Goal: Find specific page/section: Find specific page/section

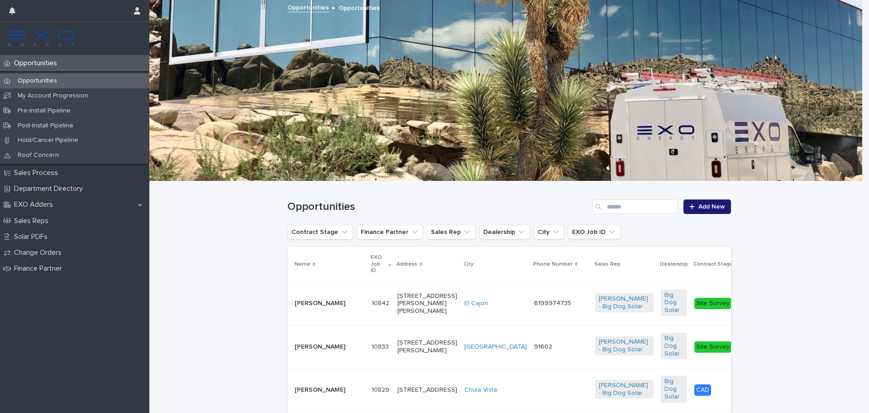
click at [300, 302] on p "[PERSON_NAME]" at bounding box center [330, 303] width 70 height 8
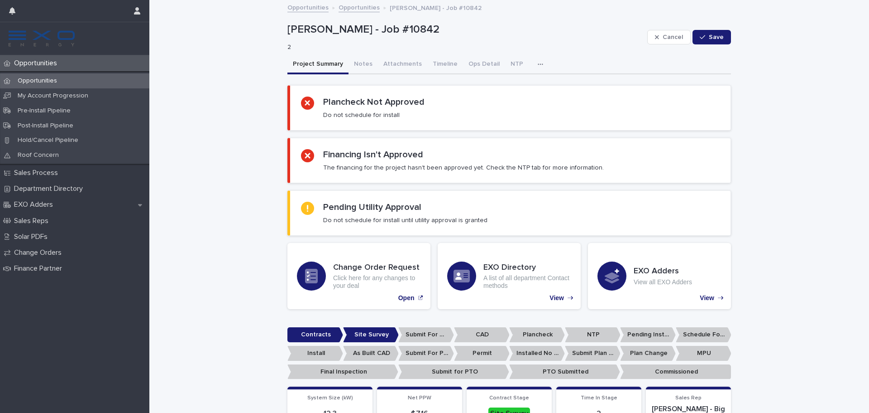
scroll to position [226, 0]
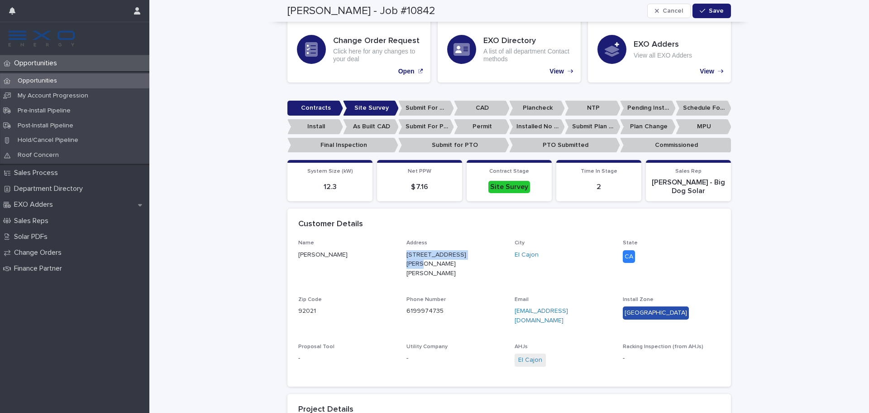
drag, startPoint x: 402, startPoint y: 256, endPoint x: 472, endPoint y: 260, distance: 70.3
click at [472, 260] on div "Name [PERSON_NAME] Address [STREET_ADDRESS][PERSON_NAME][PERSON_NAME][US_STATE]…" at bounding box center [509, 308] width 422 height 136
copy p "[STREET_ADDRESS][PERSON_NAME][PERSON_NAME]"
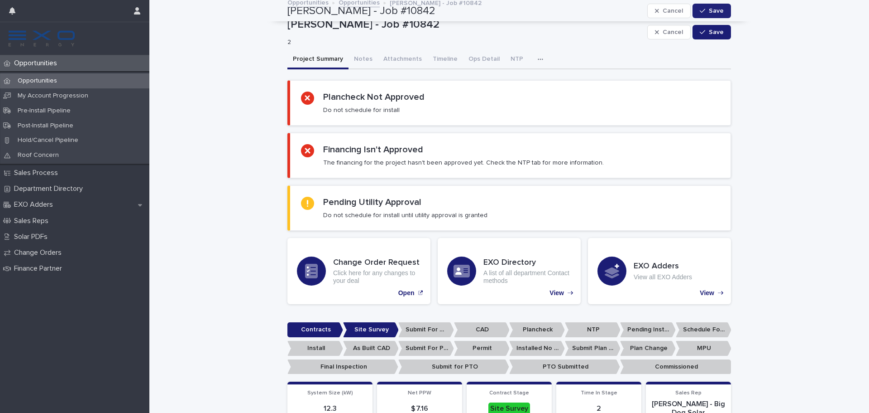
scroll to position [0, 0]
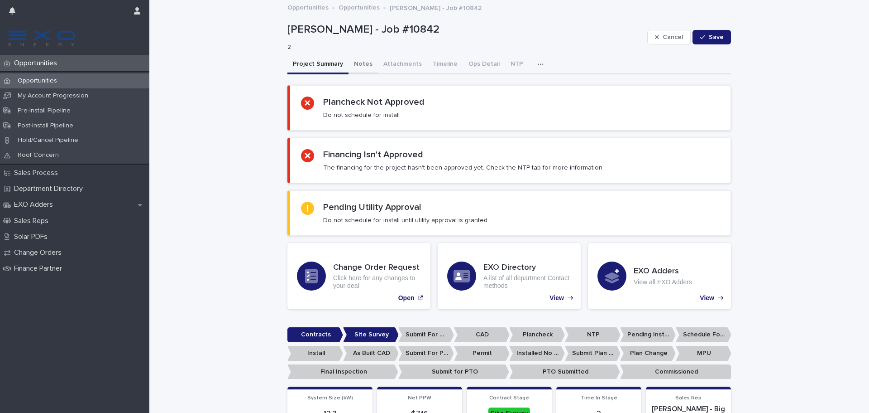
click at [358, 66] on button "Notes" at bounding box center [363, 64] width 29 height 19
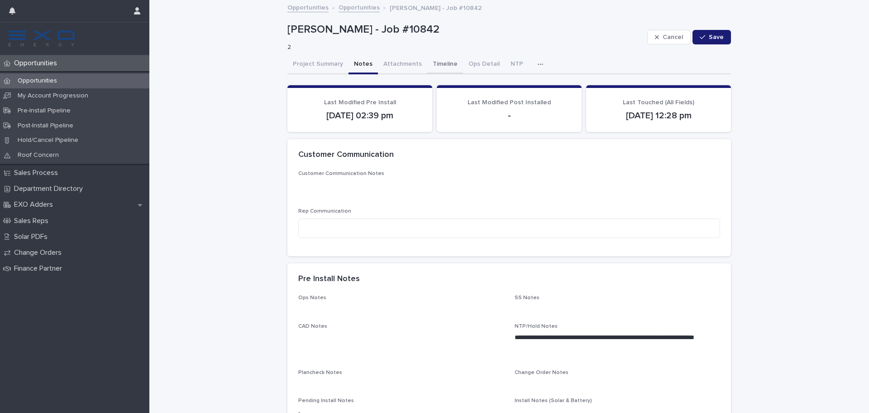
click at [437, 67] on button "Timeline" at bounding box center [445, 64] width 36 height 19
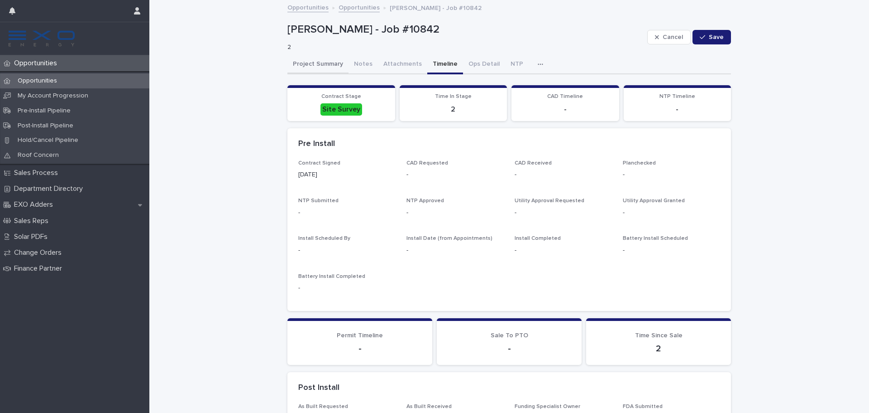
click at [322, 64] on button "Project Summary" at bounding box center [318, 64] width 61 height 19
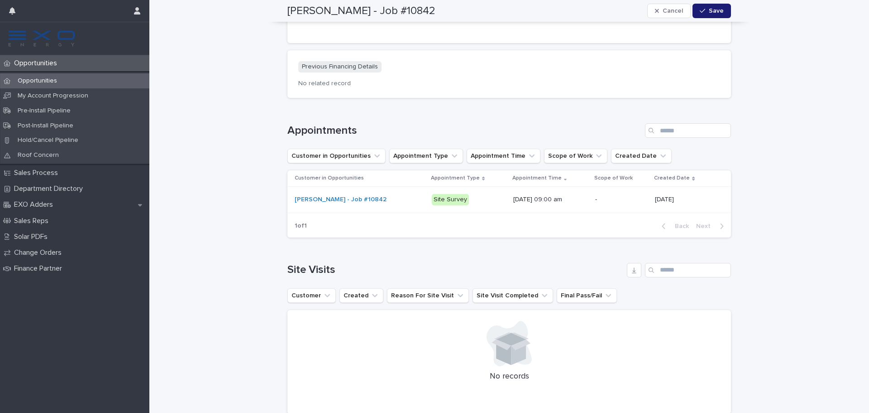
scroll to position [1223, 0]
